Goal: Information Seeking & Learning: Learn about a topic

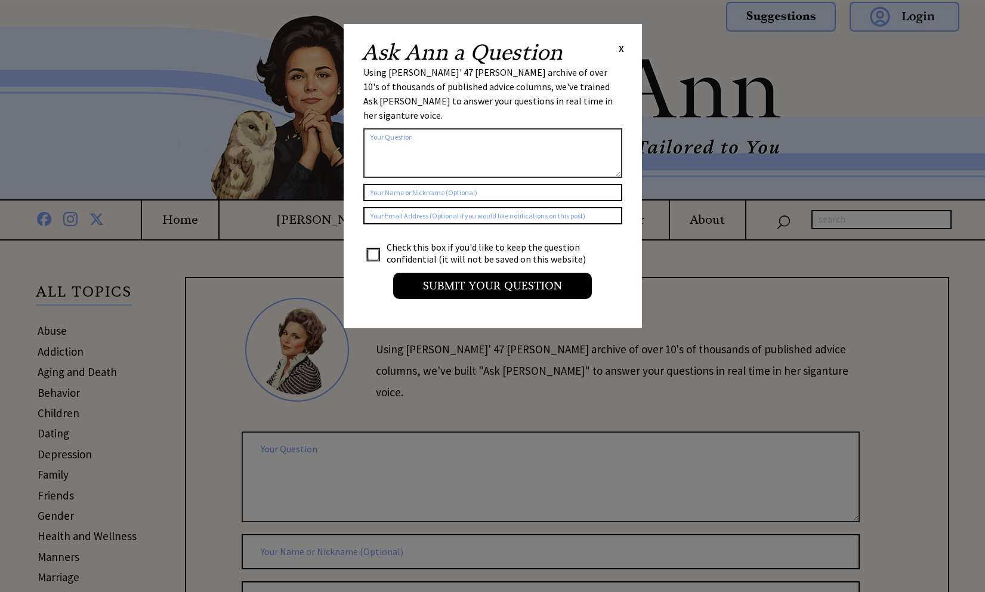
click at [620, 47] on span "X" at bounding box center [620, 48] width 5 height 12
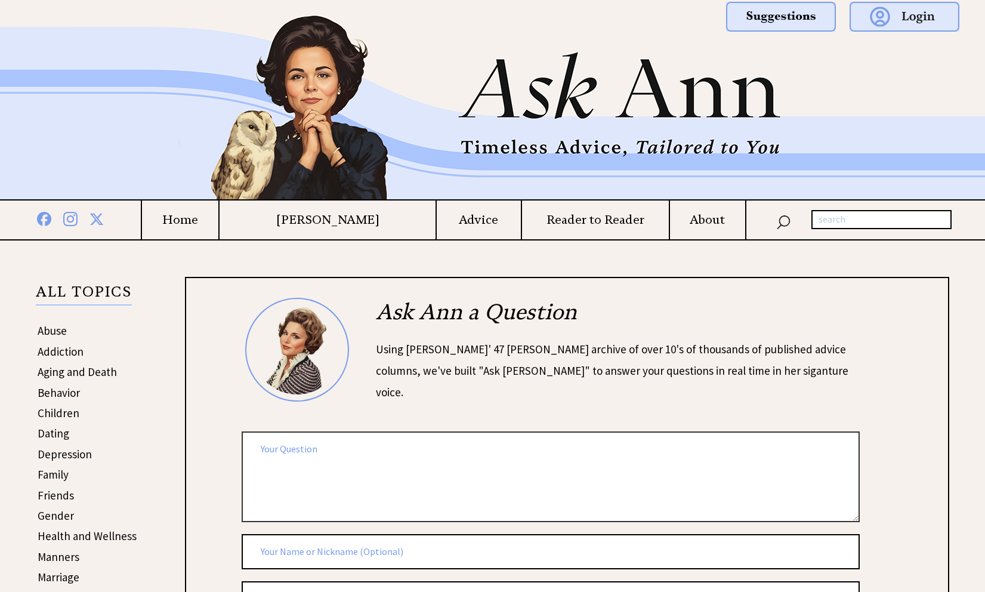
click at [467, 221] on h4 "Advice" at bounding box center [479, 219] width 84 height 15
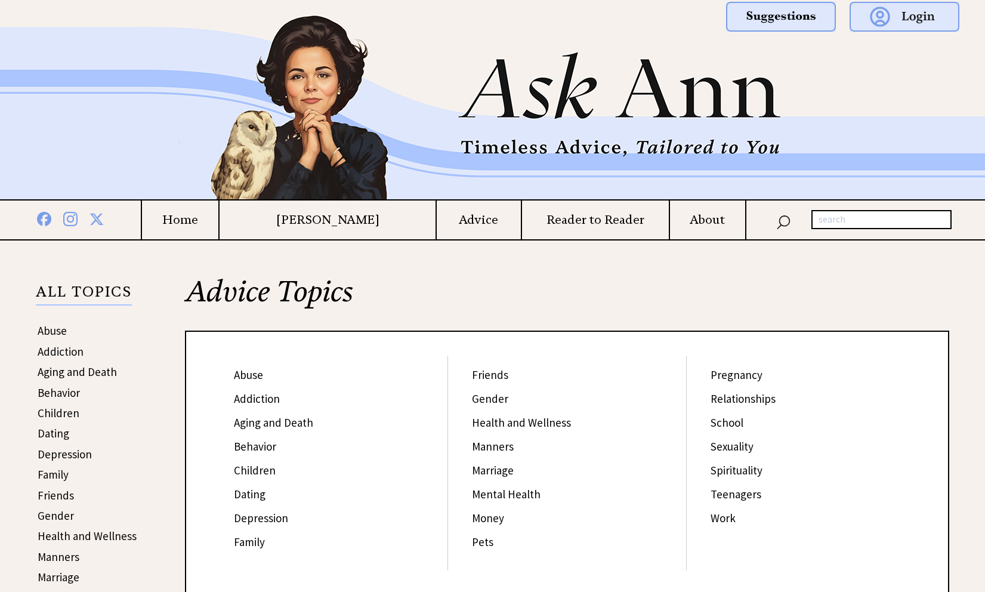
scroll to position [203, 0]
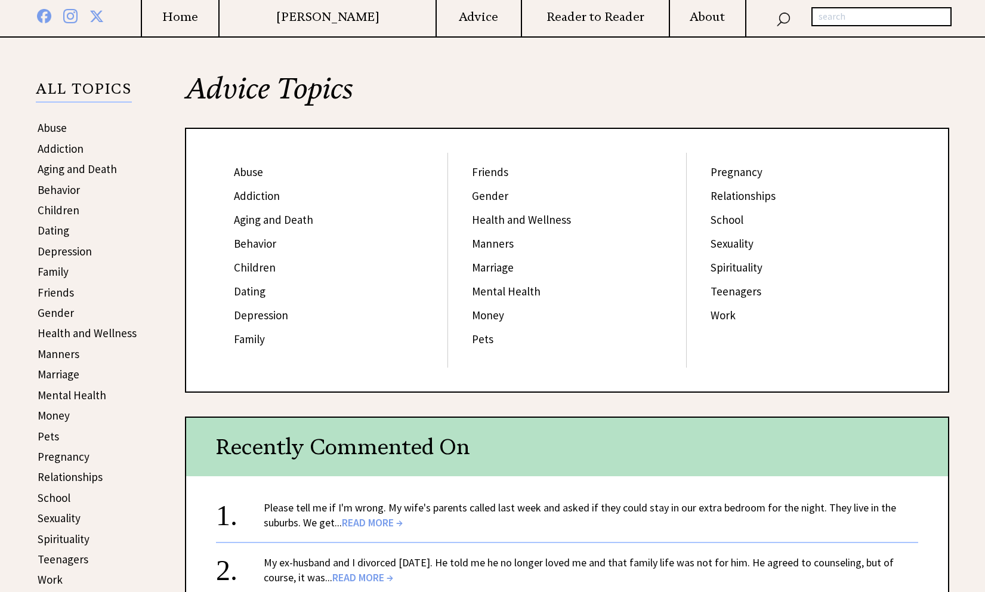
click at [483, 338] on link "Pets" at bounding box center [482, 339] width 21 height 14
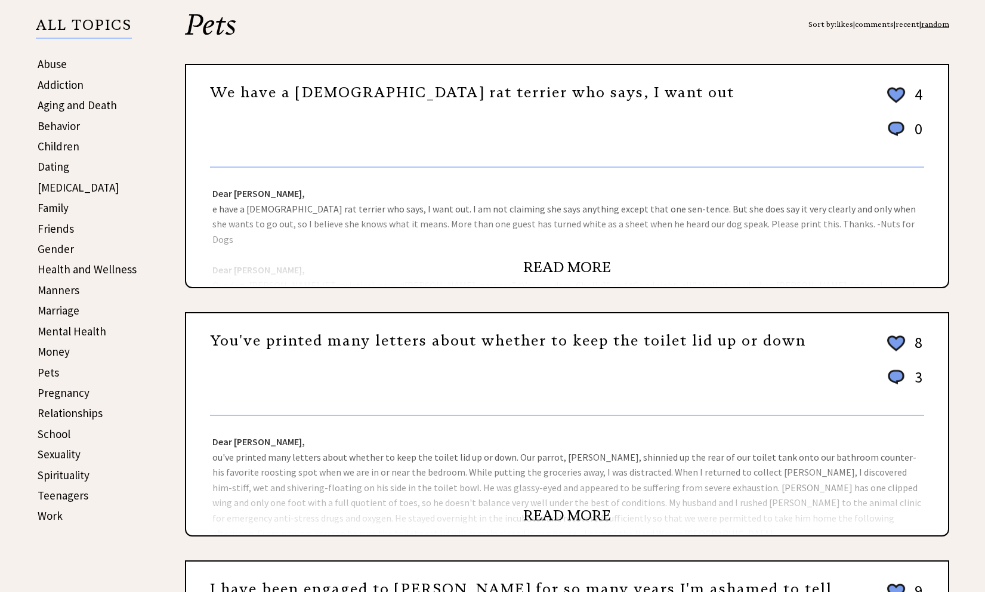
scroll to position [247, 0]
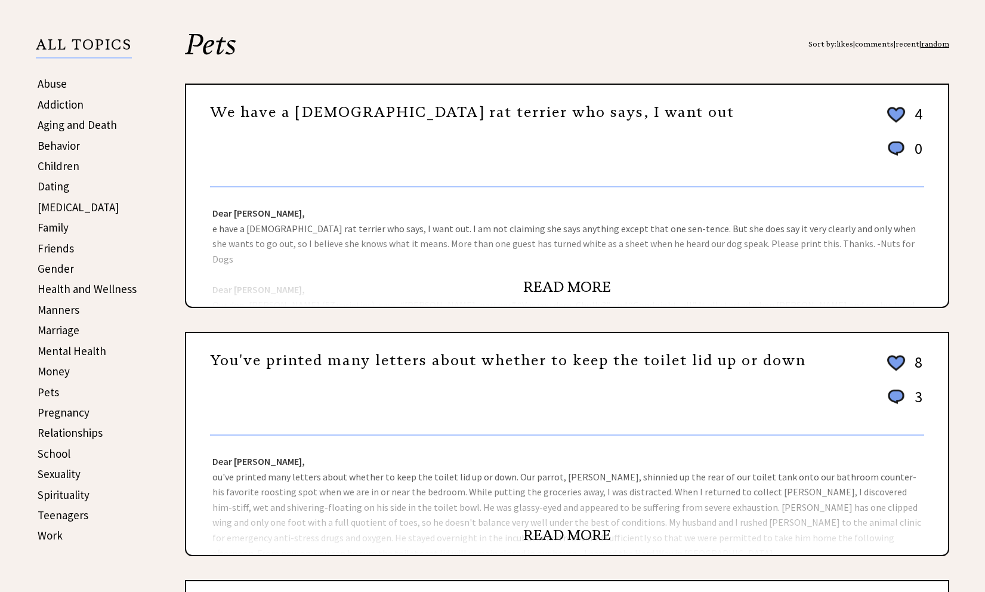
click at [559, 284] on link "READ MORE" at bounding box center [567, 287] width 88 height 18
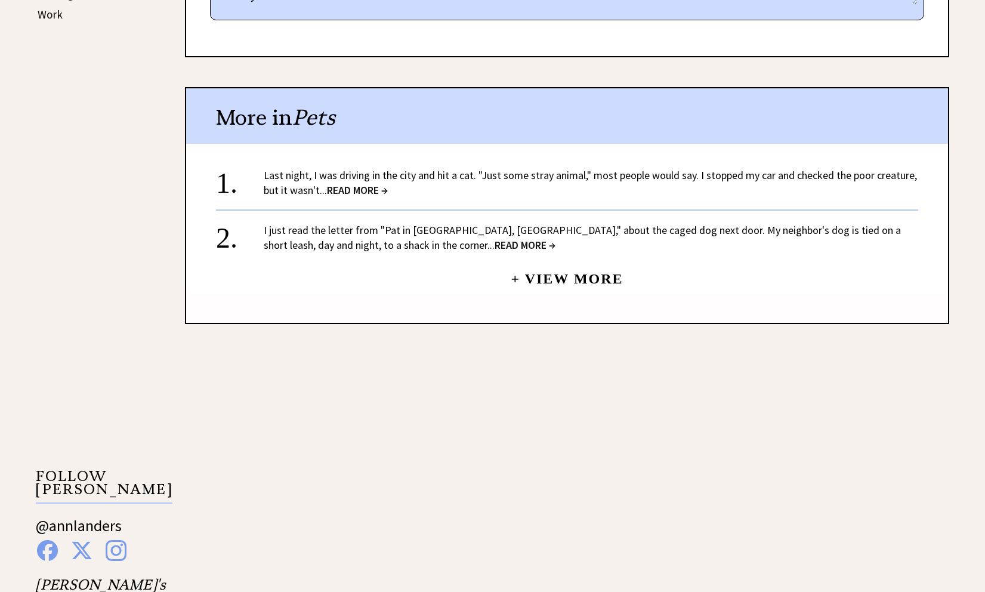
scroll to position [833, 0]
